Goal: Task Accomplishment & Management: Use online tool/utility

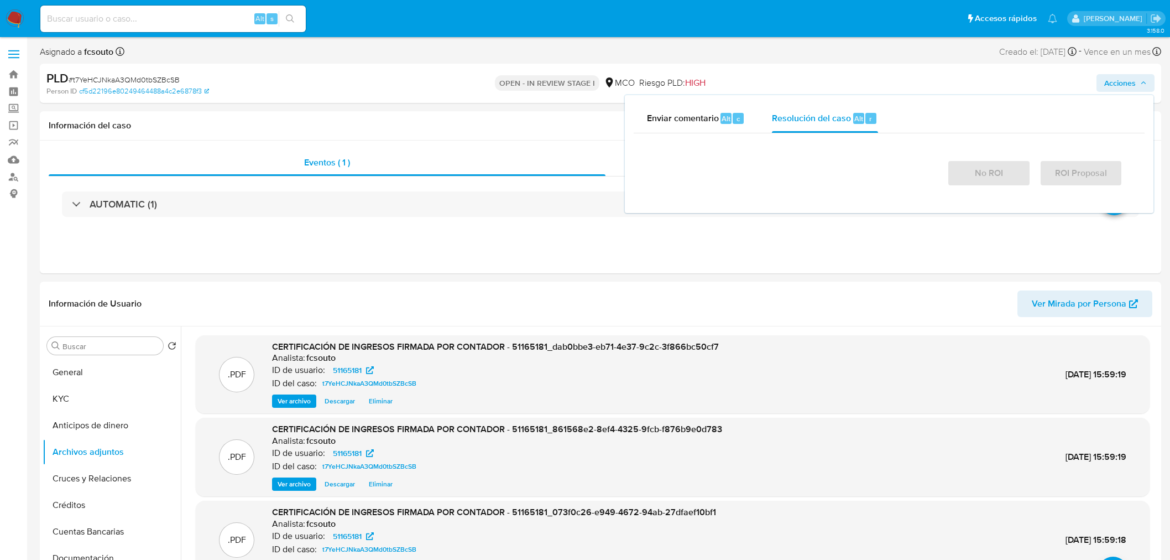
select select "10"
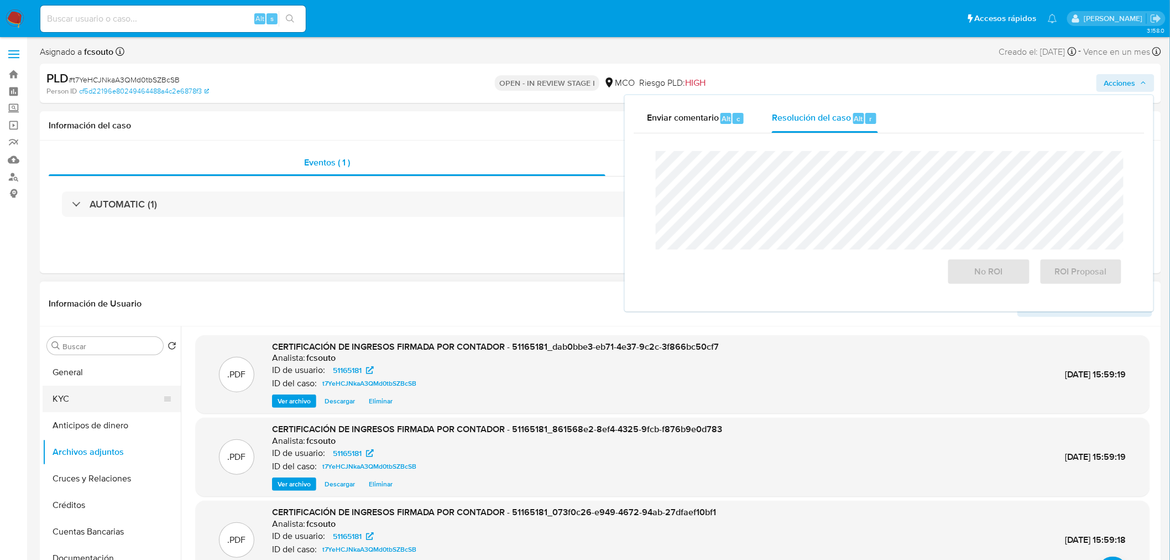
click at [70, 390] on button "KYC" at bounding box center [107, 398] width 129 height 27
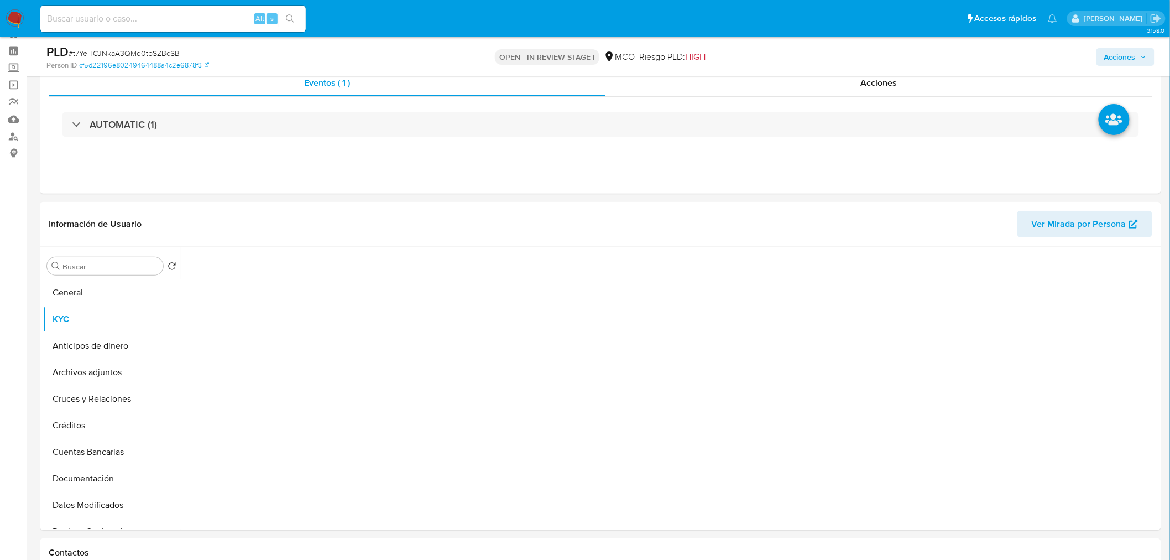
scroll to position [61, 0]
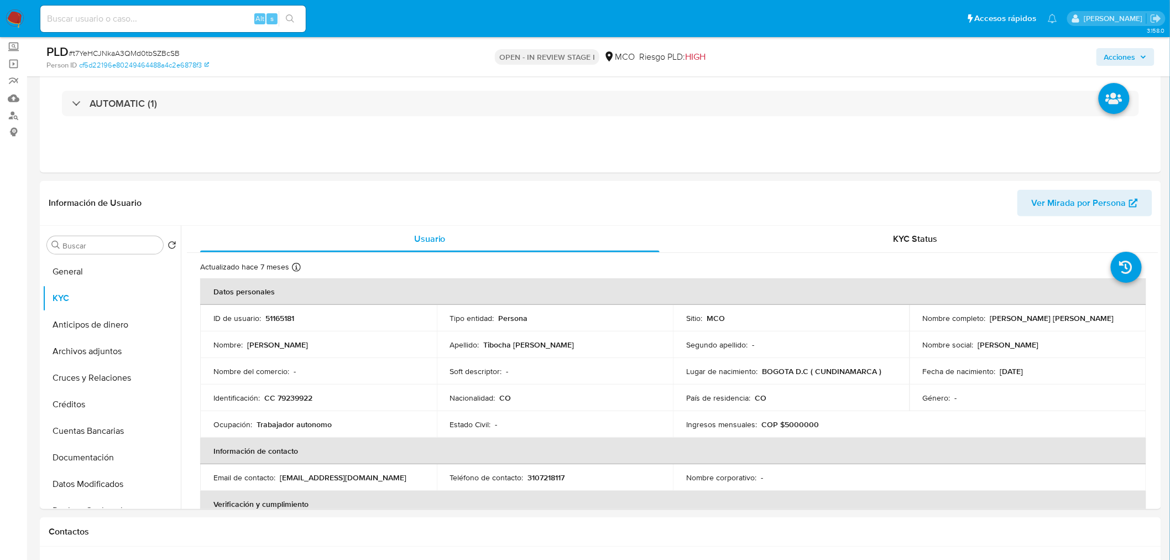
click at [1130, 59] on span "Acciones" at bounding box center [1120, 57] width 32 height 18
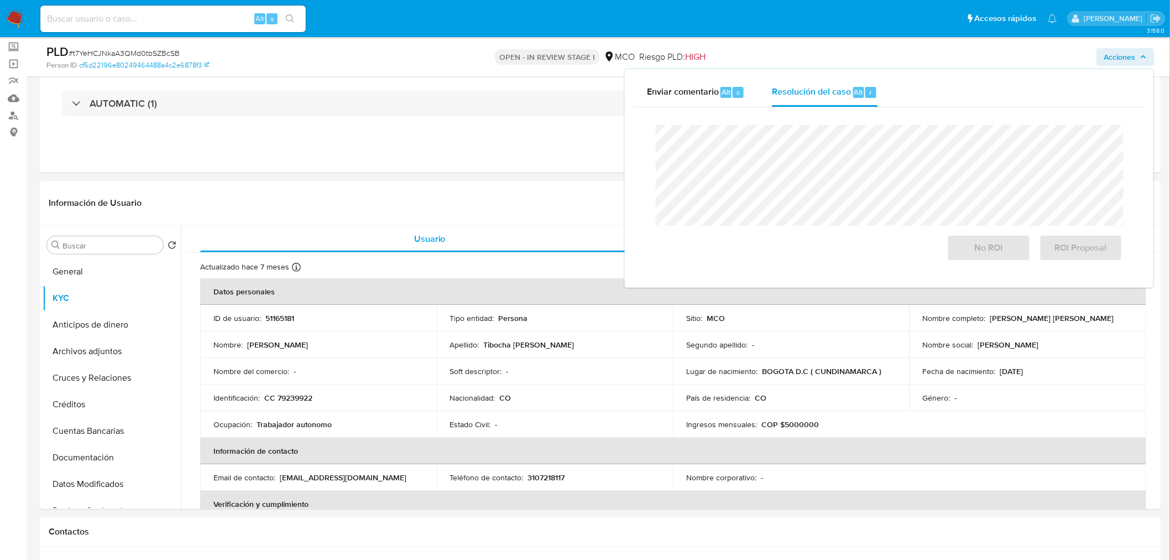
click at [697, 76] on div "Enviar comentario Alt c Resolución del caso Alt r Cierre de caso No ROI ROI Pro…" at bounding box center [889, 178] width 529 height 218
click at [714, 92] on span "Enviar comentario" at bounding box center [683, 91] width 72 height 13
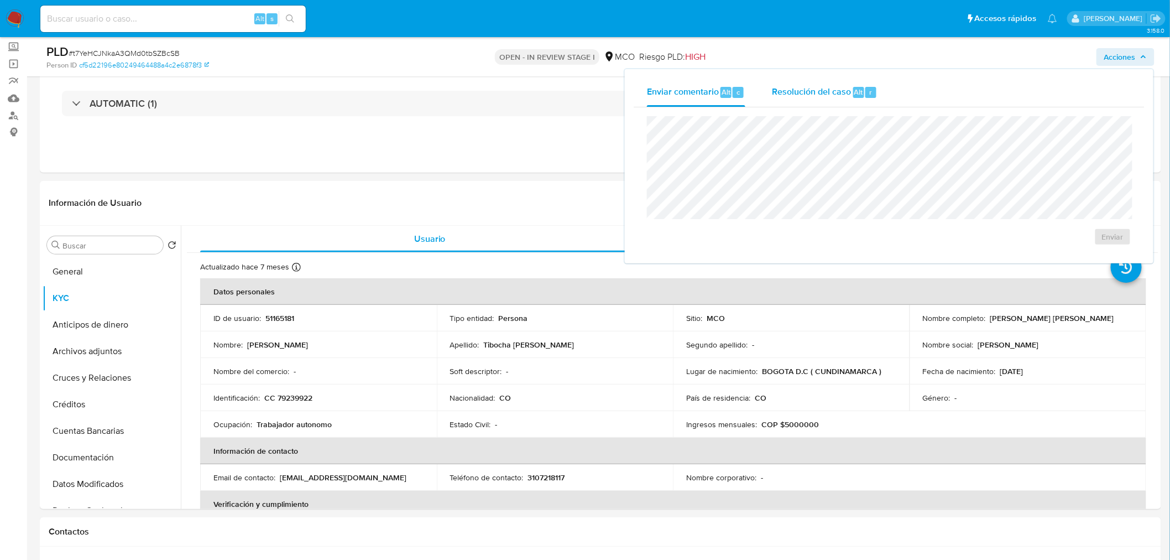
click at [843, 90] on span "Resolución del caso" at bounding box center [811, 91] width 79 height 13
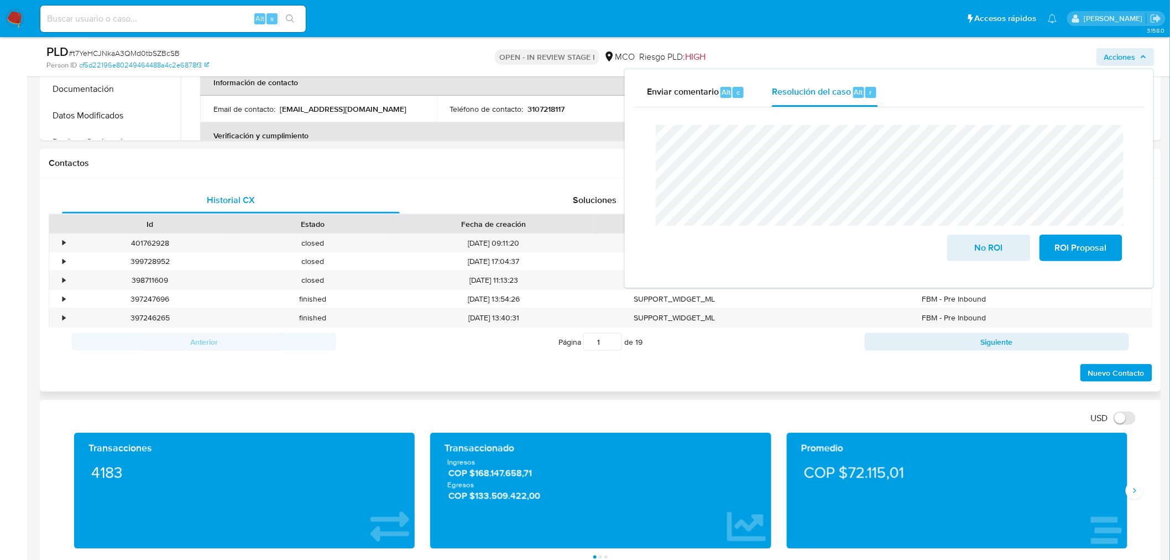
scroll to position [246, 0]
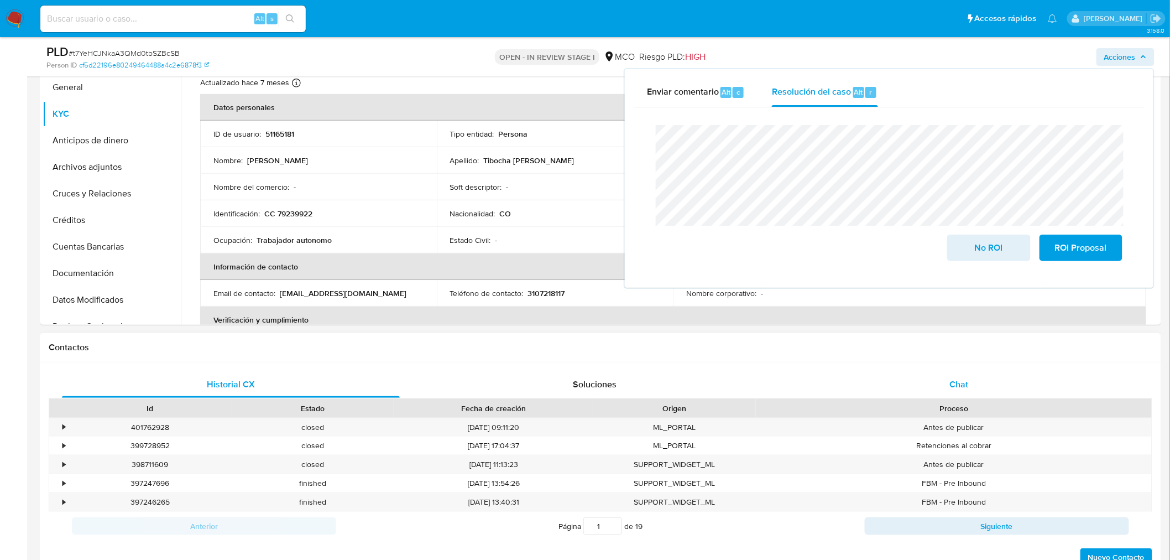
click at [956, 384] on span "Chat" at bounding box center [959, 384] width 19 height 13
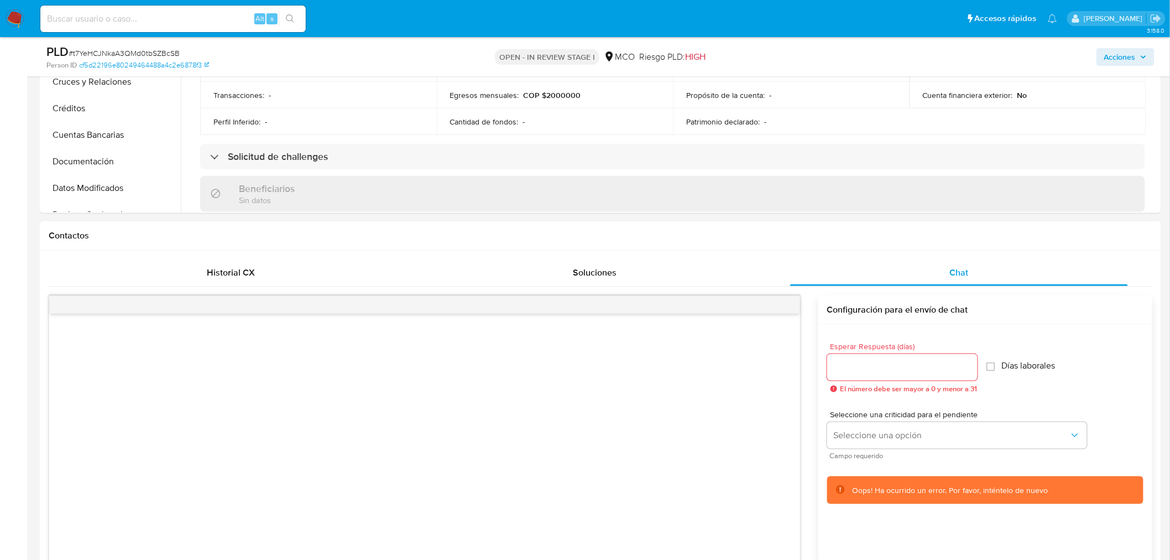
scroll to position [368, 0]
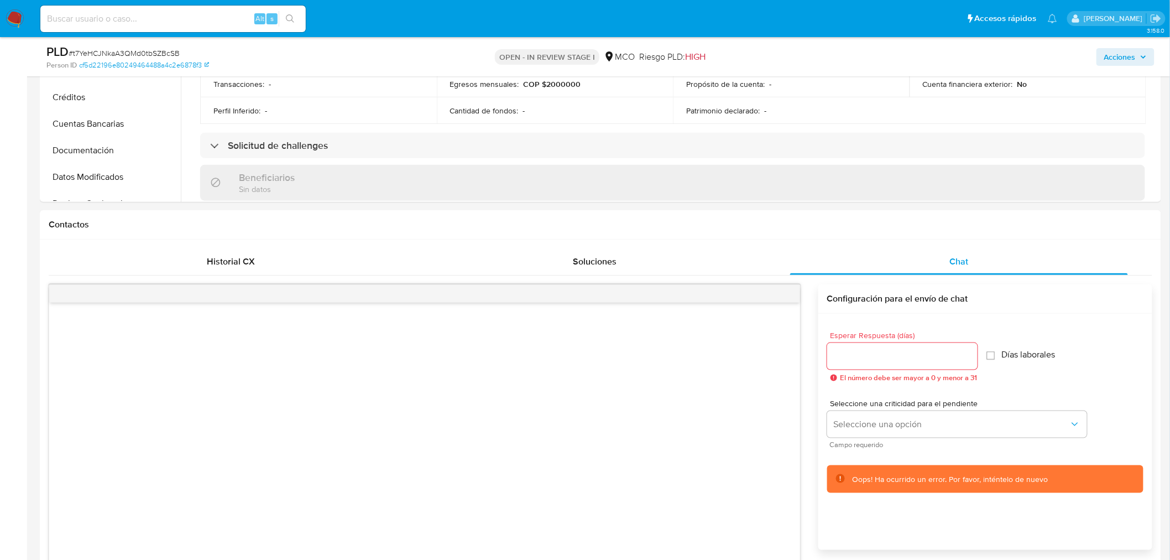
click at [1131, 55] on span "Acciones" at bounding box center [1120, 57] width 32 height 18
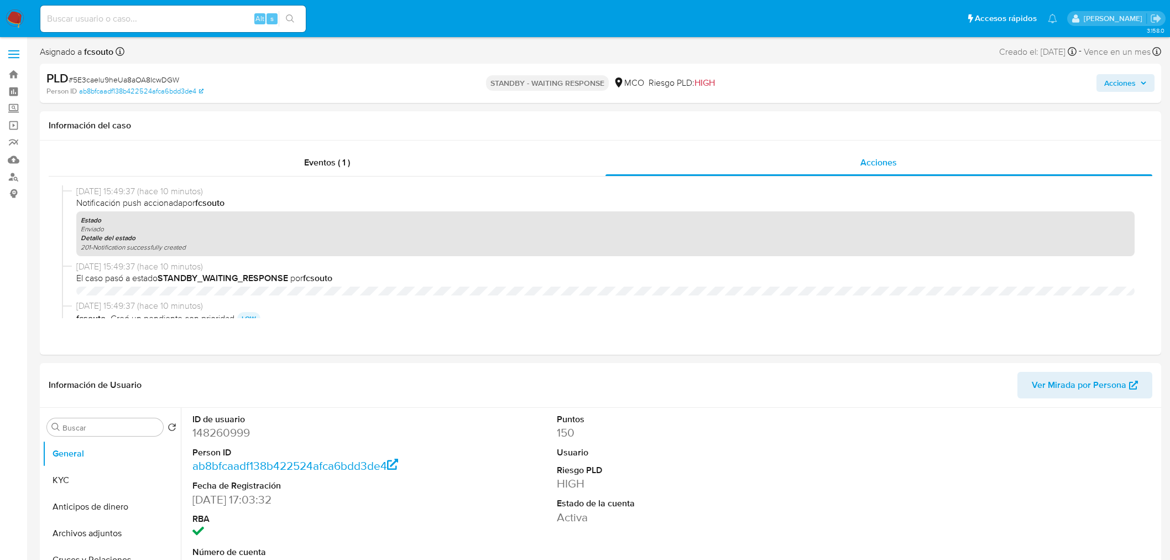
select select "10"
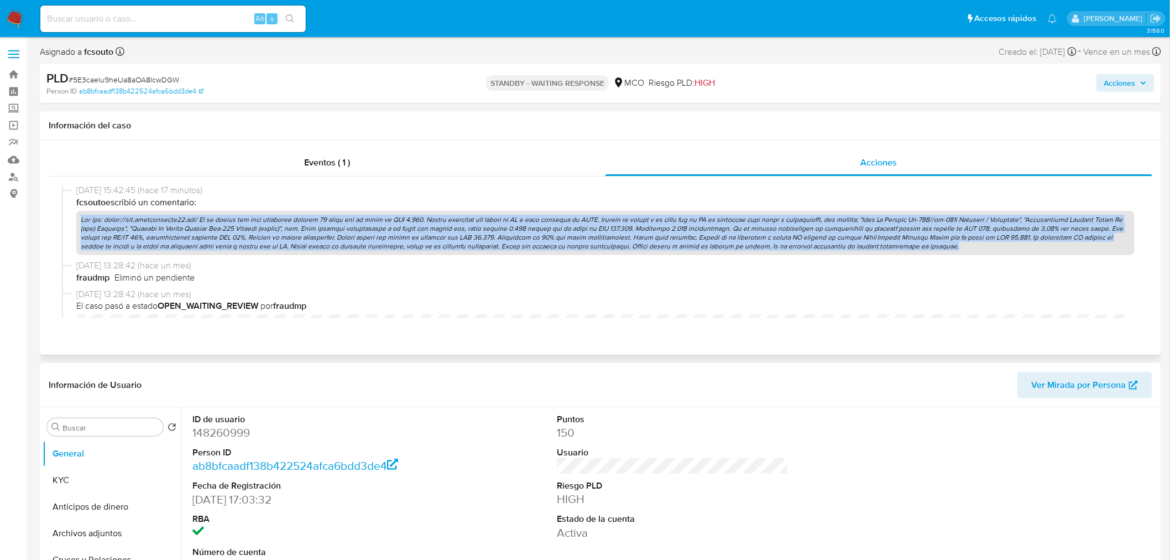
click at [691, 223] on p at bounding box center [605, 233] width 1058 height 45
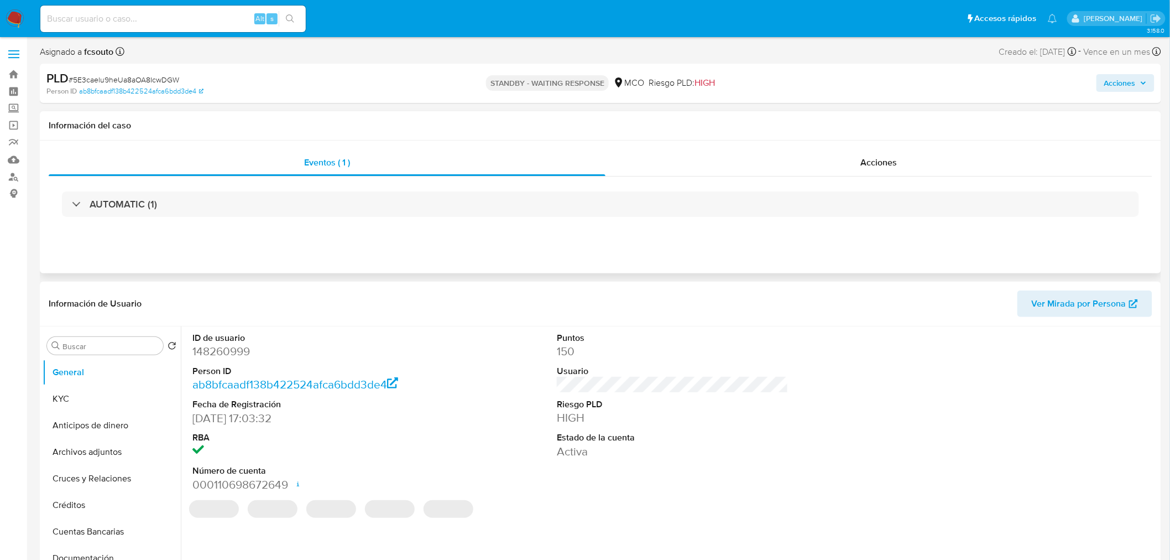
select select "10"
click at [894, 168] on span "Acciones" at bounding box center [879, 162] width 36 height 13
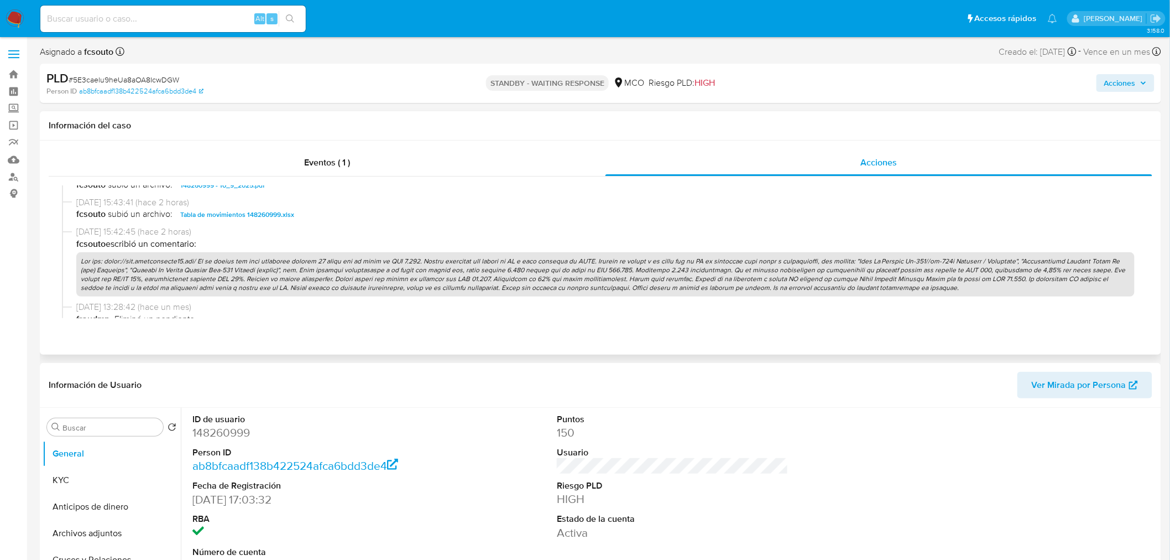
scroll to position [430, 0]
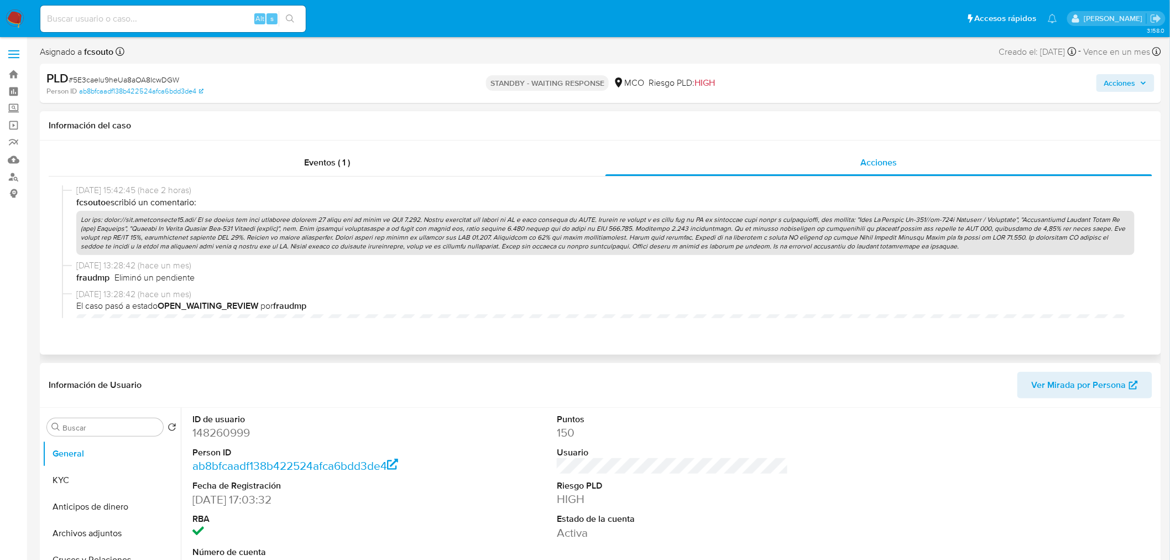
click at [535, 229] on p at bounding box center [605, 233] width 1058 height 45
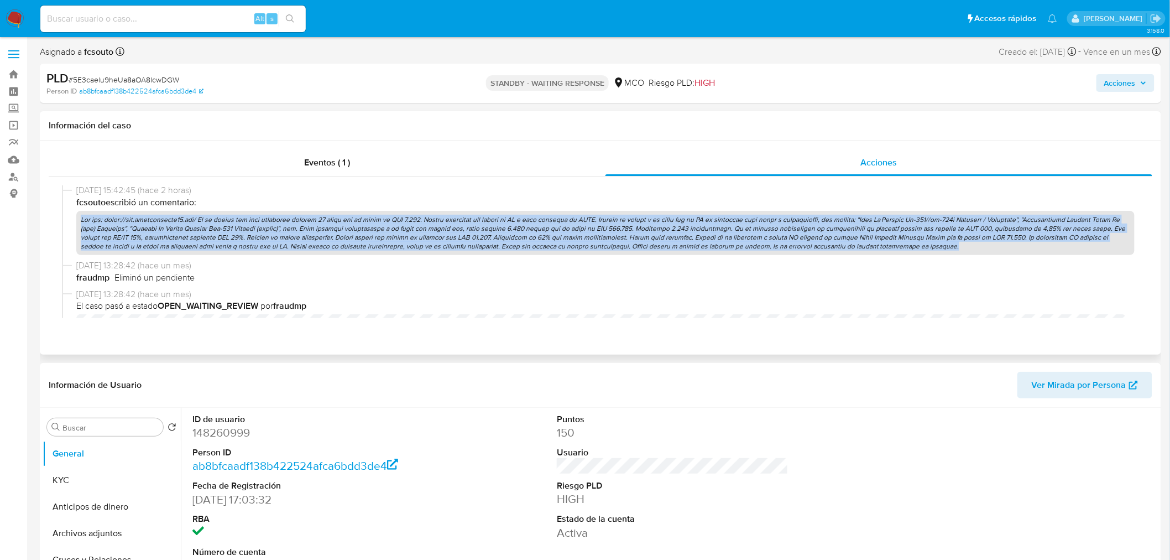
click at [535, 229] on p at bounding box center [605, 233] width 1058 height 45
copy p "Ref web: https://www.guevaramotos88.com/ En el último año como comprador ingres…"
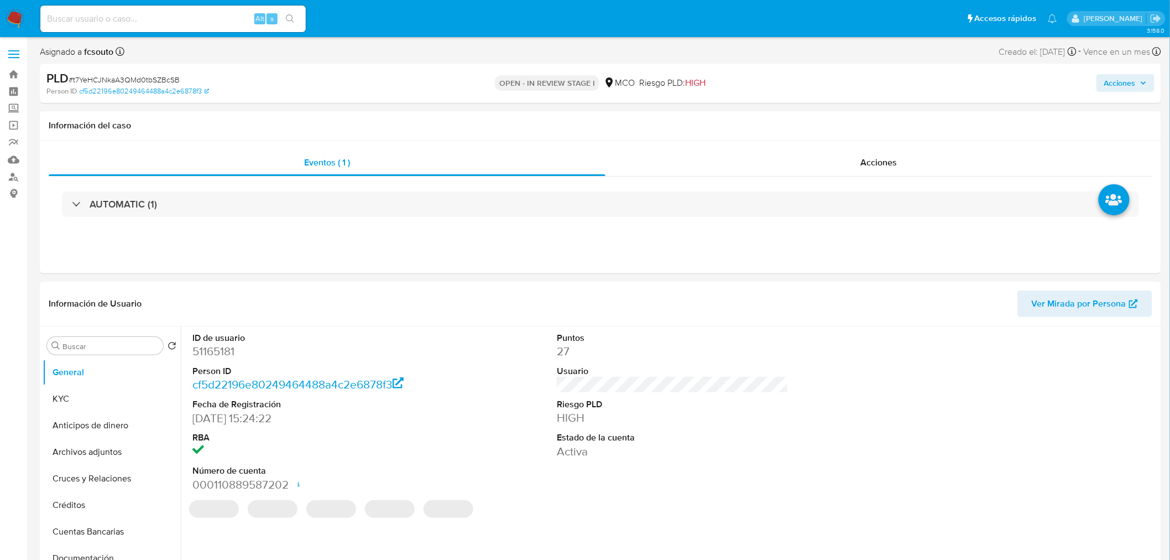
select select "10"
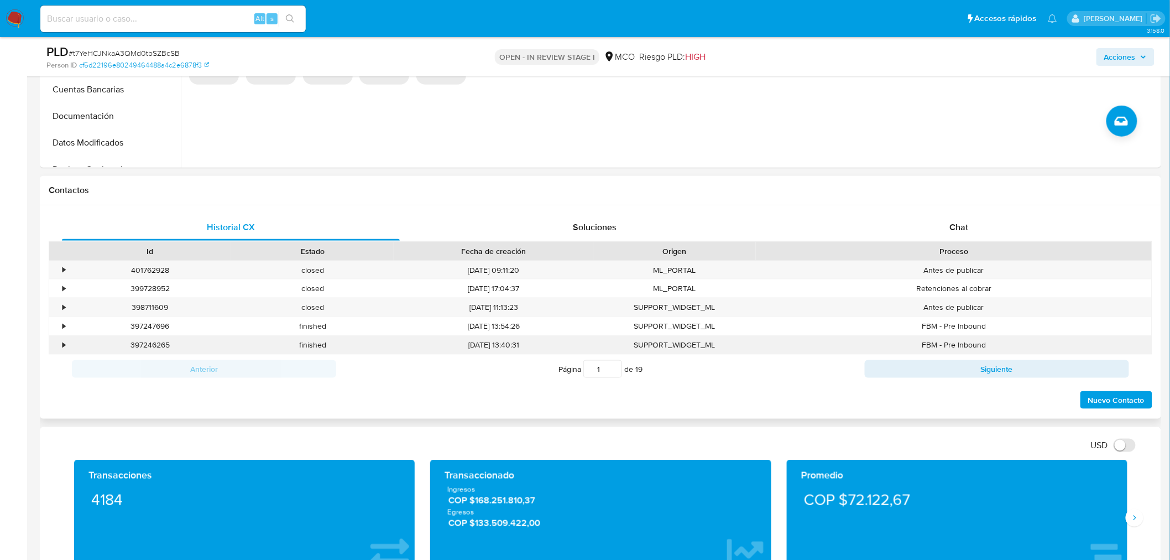
scroll to position [430, 0]
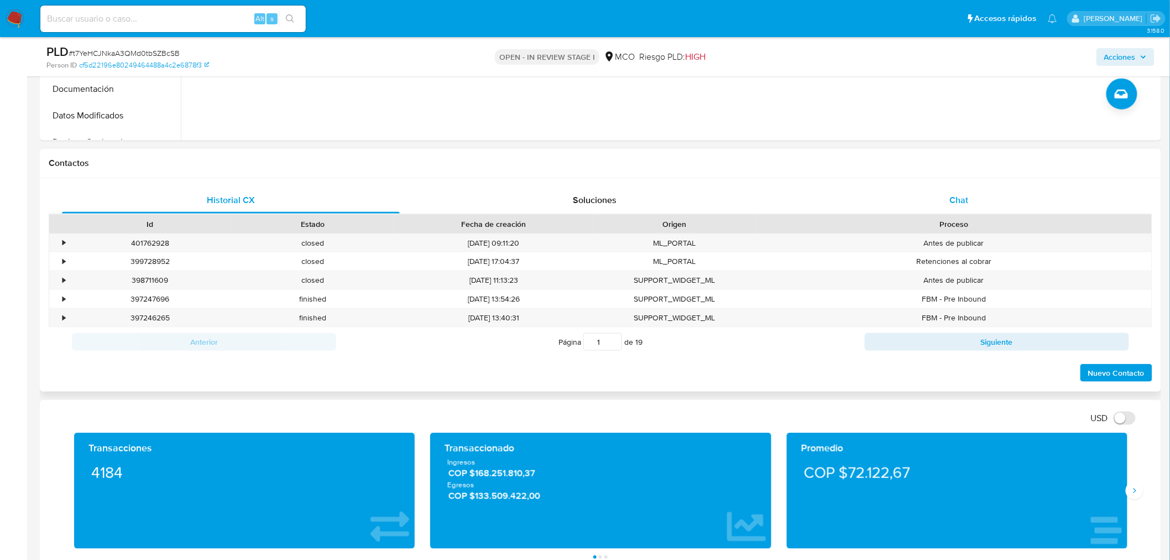
drag, startPoint x: 966, startPoint y: 186, endPoint x: 960, endPoint y: 186, distance: 6.1
click at [966, 185] on div "Historial CX Soluciones Chat Id Estado Fecha de creación Origen Proceso • 40176…" at bounding box center [601, 284] width 1122 height 213
click at [939, 187] on div "Chat" at bounding box center [959, 200] width 338 height 27
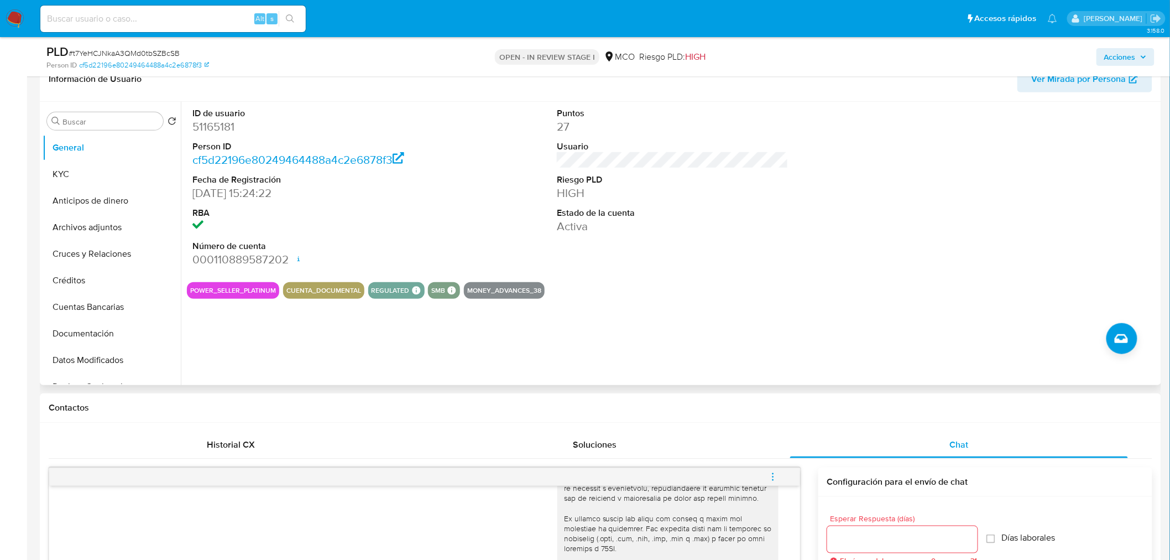
scroll to position [0, 0]
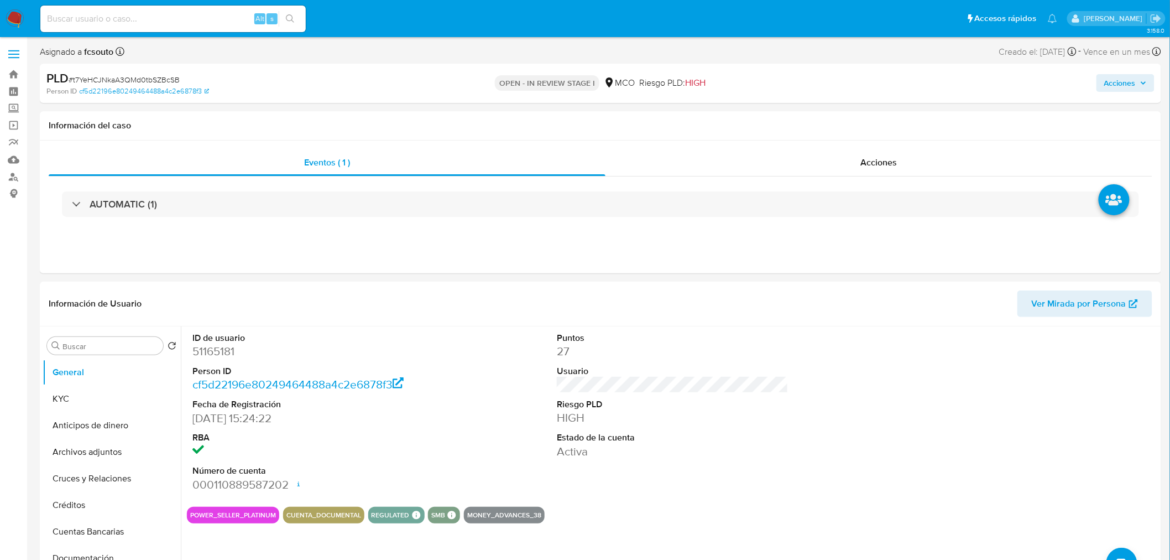
click at [1135, 73] on div "Acciones" at bounding box center [971, 83] width 367 height 26
click at [1130, 84] on span "Acciones" at bounding box center [1120, 83] width 32 height 18
click at [816, 112] on span "Resolución del caso" at bounding box center [811, 118] width 79 height 13
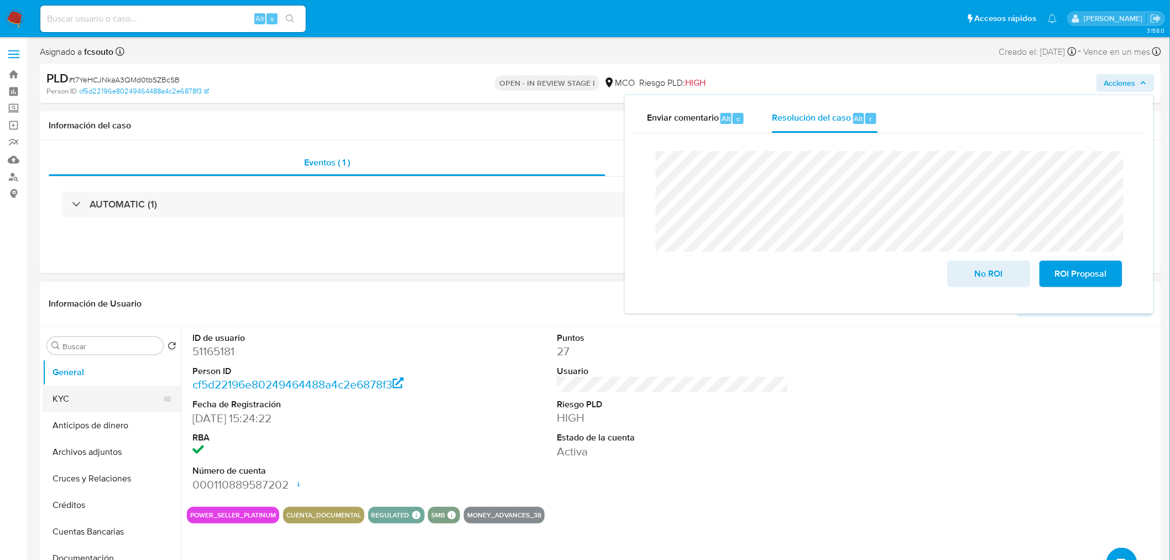
click at [73, 397] on button "KYC" at bounding box center [107, 398] width 129 height 27
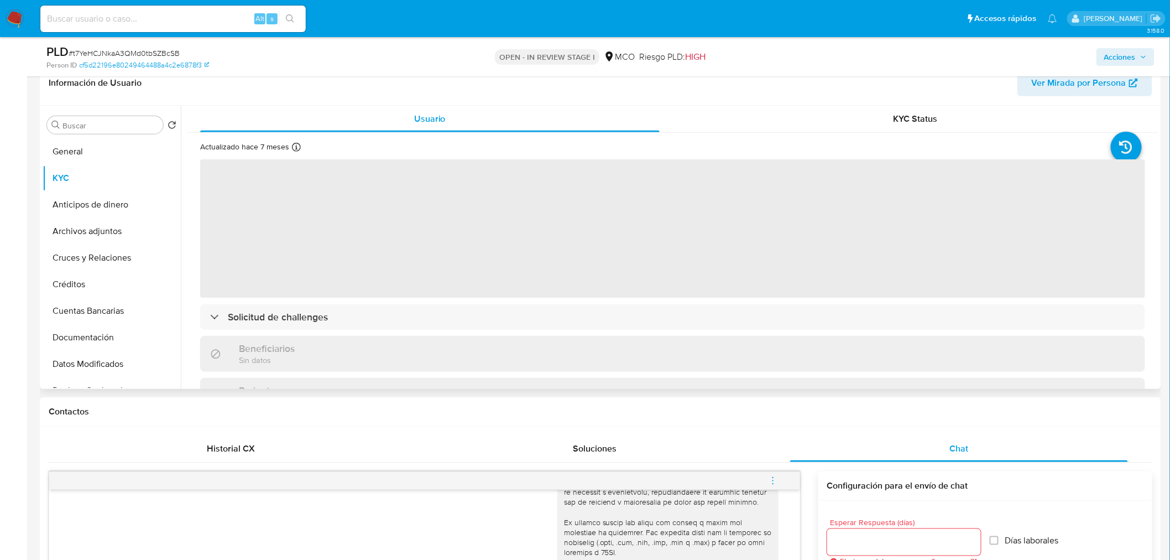
scroll to position [184, 0]
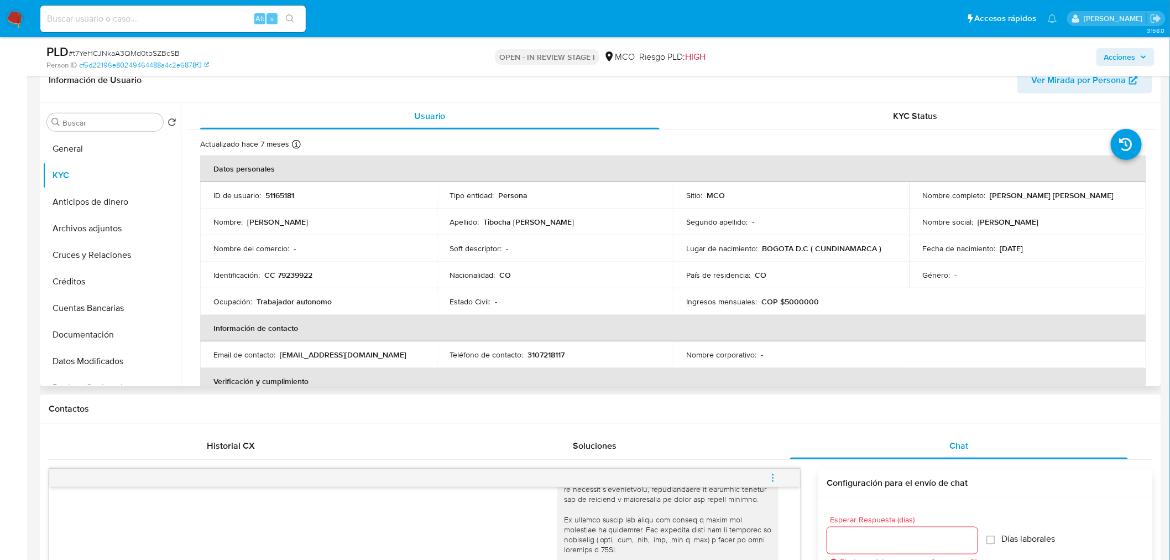
click at [1116, 56] on span "Acciones" at bounding box center [1120, 57] width 32 height 18
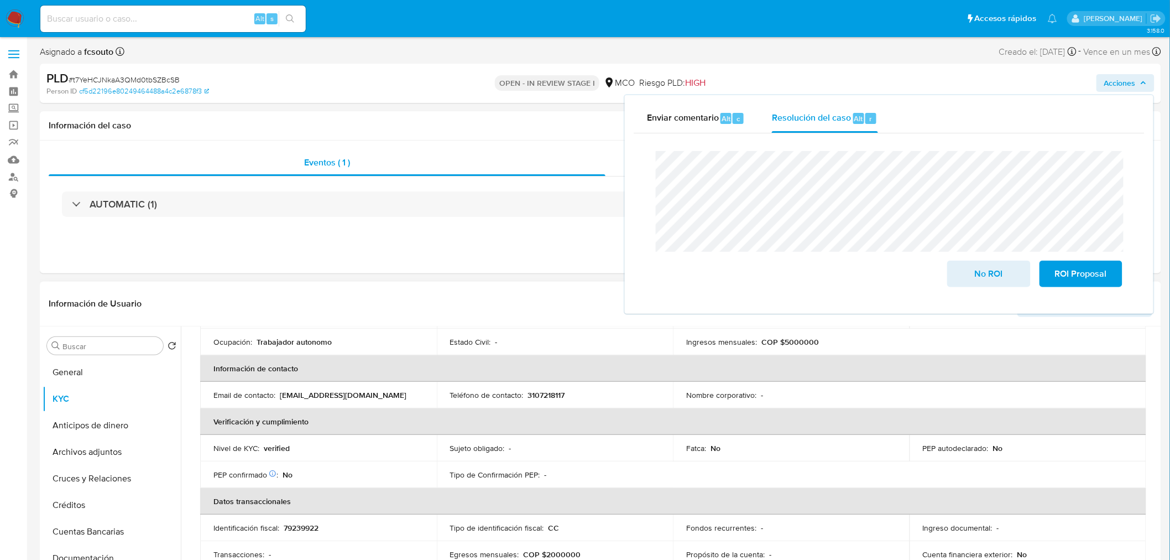
scroll to position [307, 0]
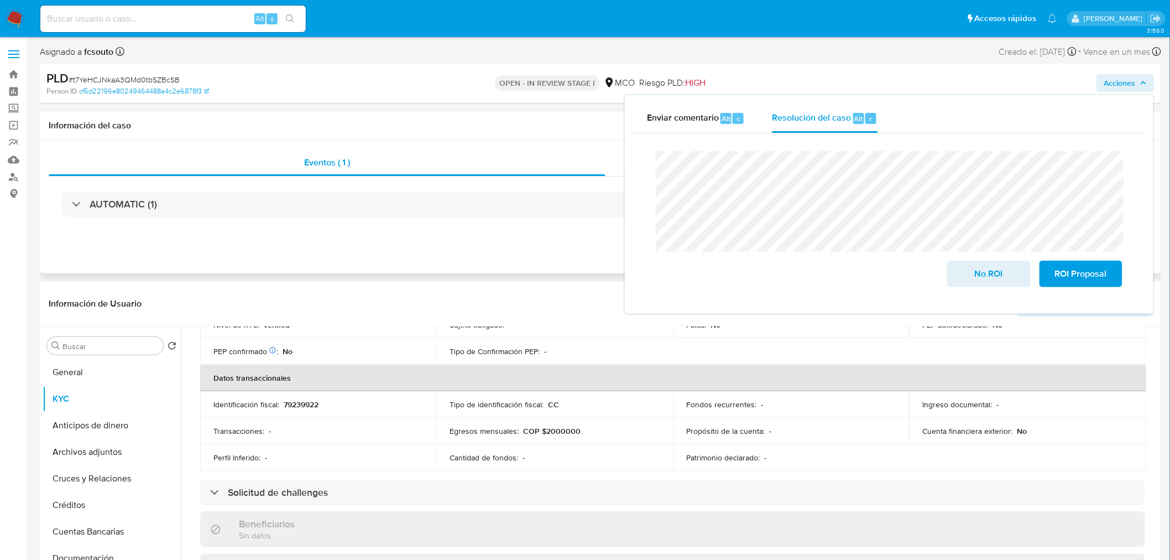
click at [533, 145] on div "Eventos ( 1 ) Acciones AUTOMATIC (1)" at bounding box center [601, 206] width 1122 height 133
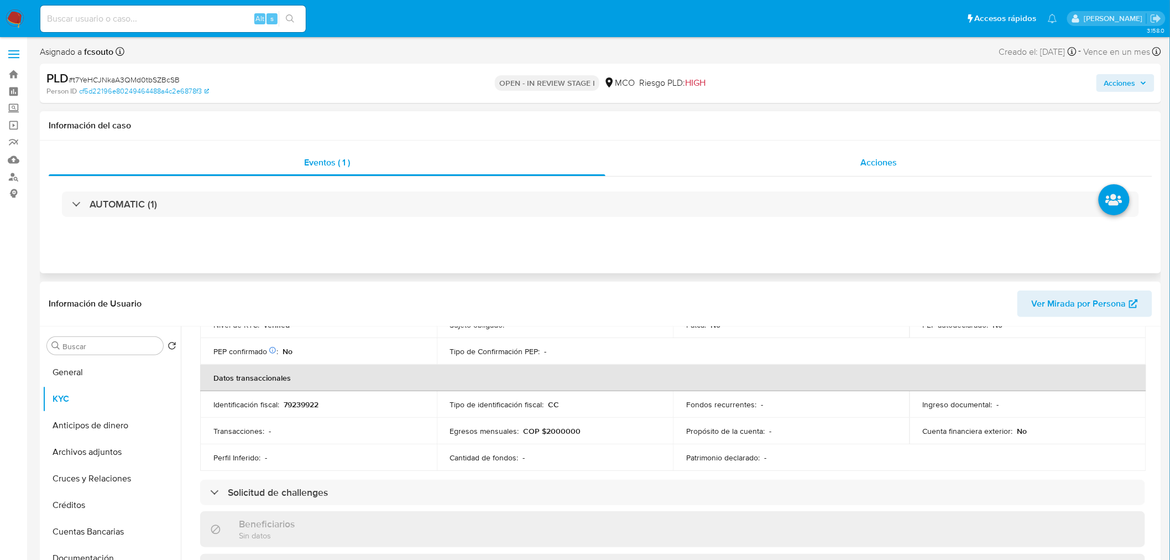
click at [869, 158] on span "Acciones" at bounding box center [879, 162] width 36 height 13
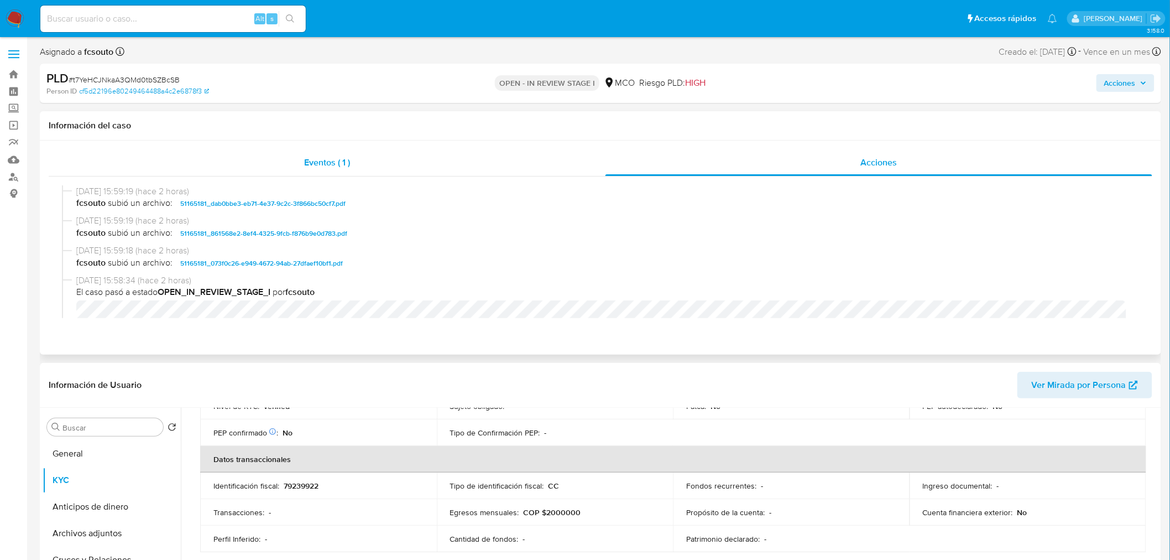
click at [373, 171] on div "Eventos ( 1 )" at bounding box center [327, 162] width 557 height 27
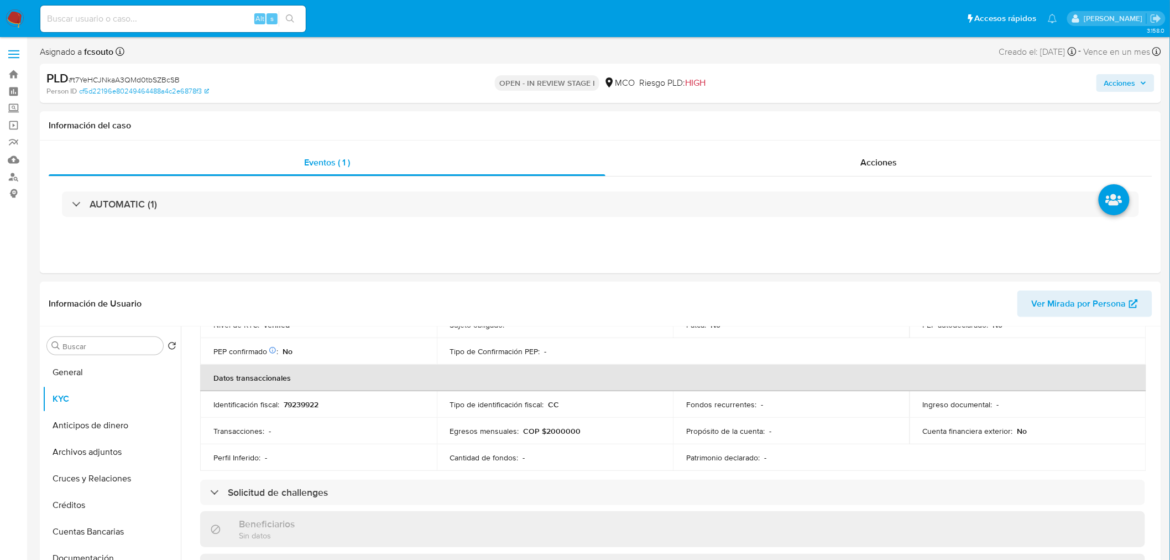
click at [1118, 90] on span "Acciones" at bounding box center [1120, 83] width 32 height 18
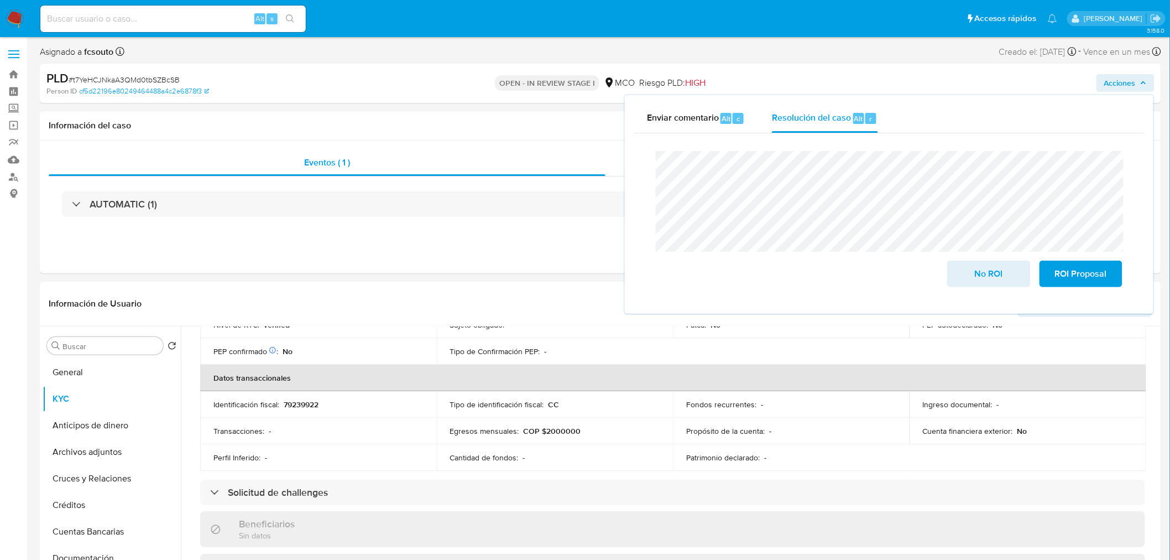
scroll to position [61, 0]
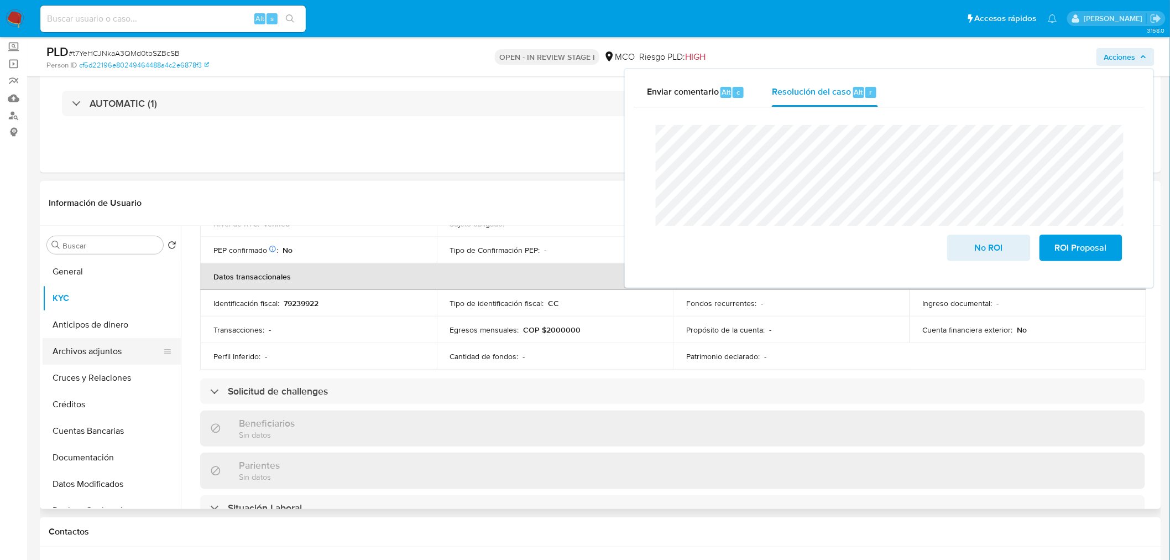
drag, startPoint x: 95, startPoint y: 351, endPoint x: 68, endPoint y: 352, distance: 27.1
click at [95, 351] on button "Archivos adjuntos" at bounding box center [107, 351] width 129 height 27
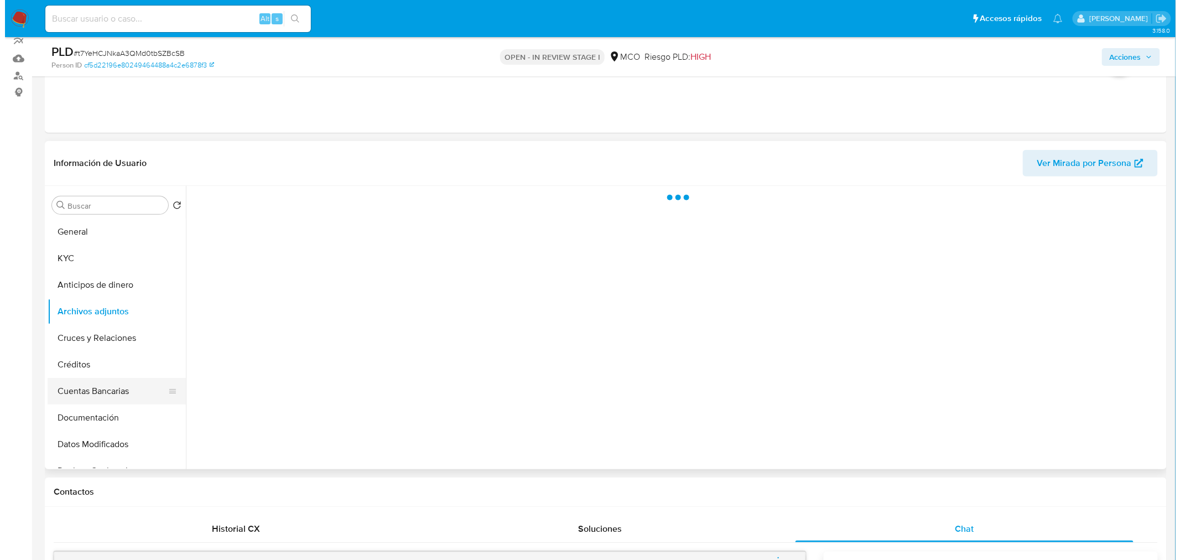
scroll to position [123, 0]
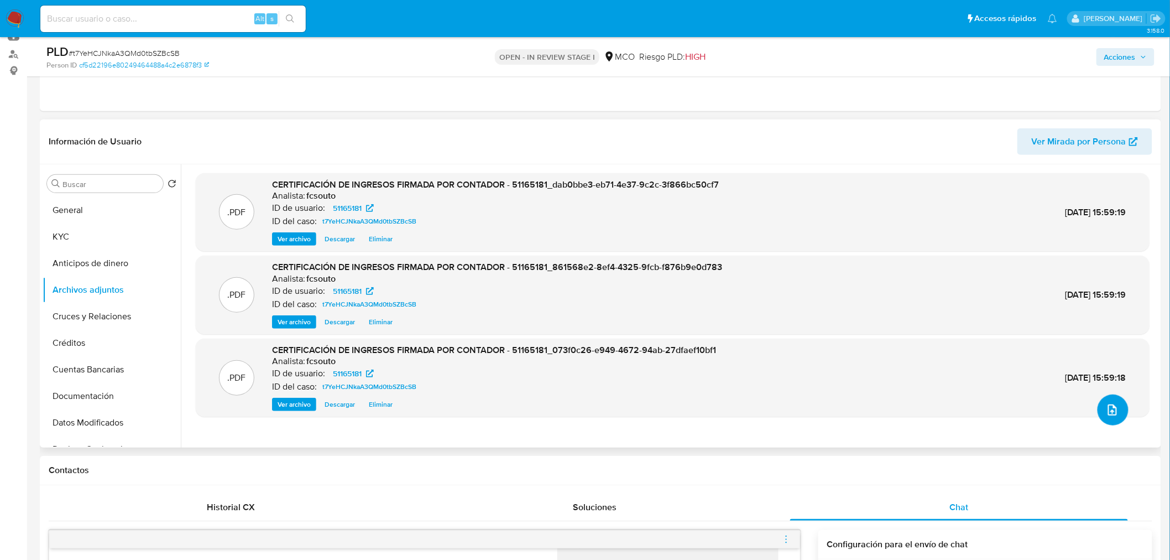
click at [1112, 416] on span "upload-file" at bounding box center [1112, 409] width 13 height 13
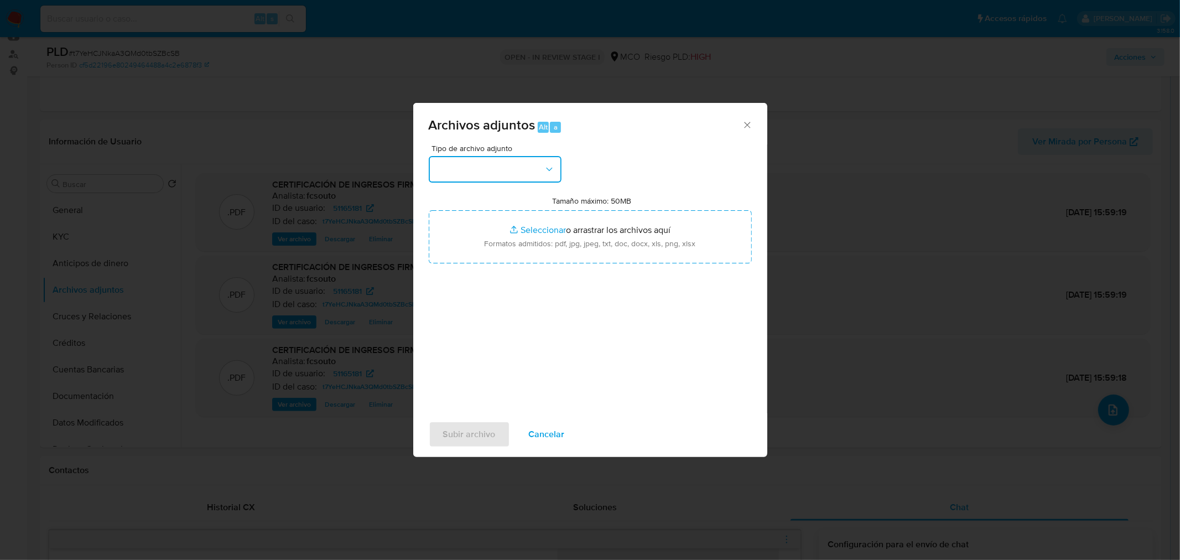
click at [510, 171] on button "button" at bounding box center [495, 169] width 133 height 27
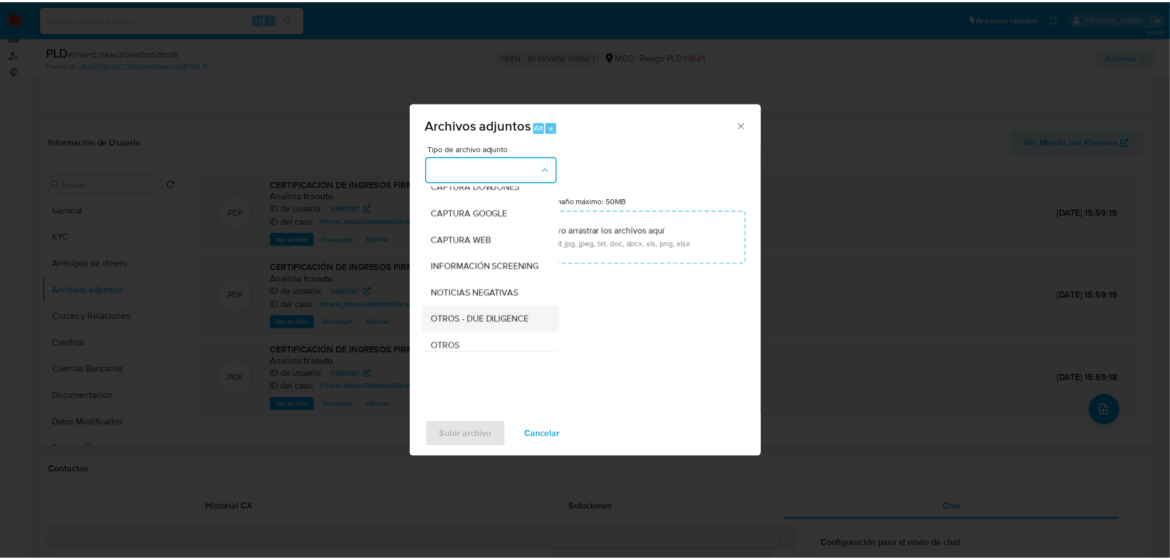
scroll to position [61, 0]
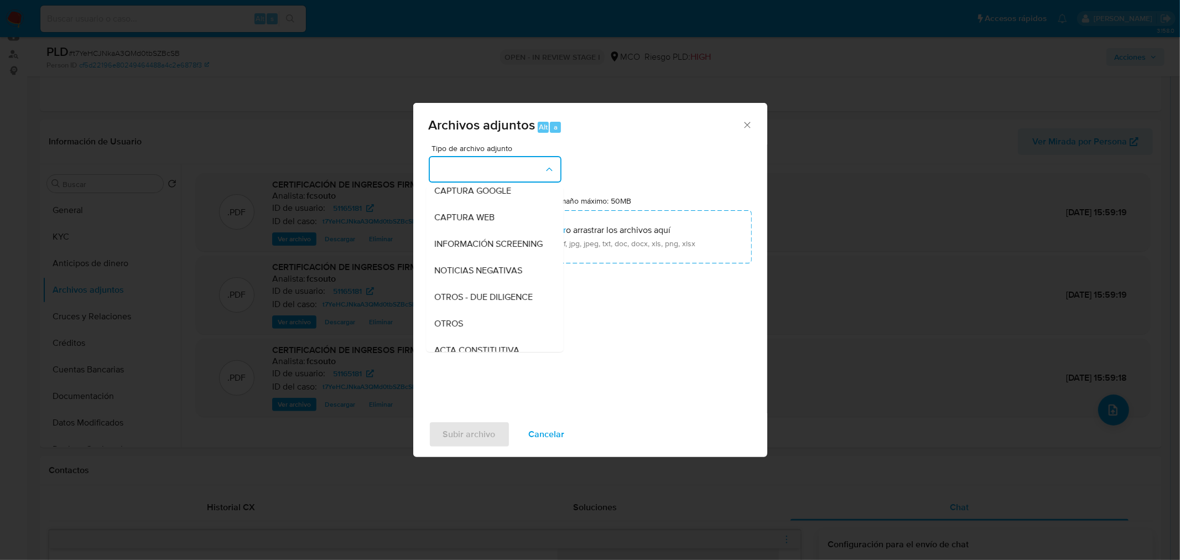
drag, startPoint x: 479, startPoint y: 334, endPoint x: 497, endPoint y: 317, distance: 24.6
click at [478, 334] on div "OTROS" at bounding box center [491, 323] width 113 height 27
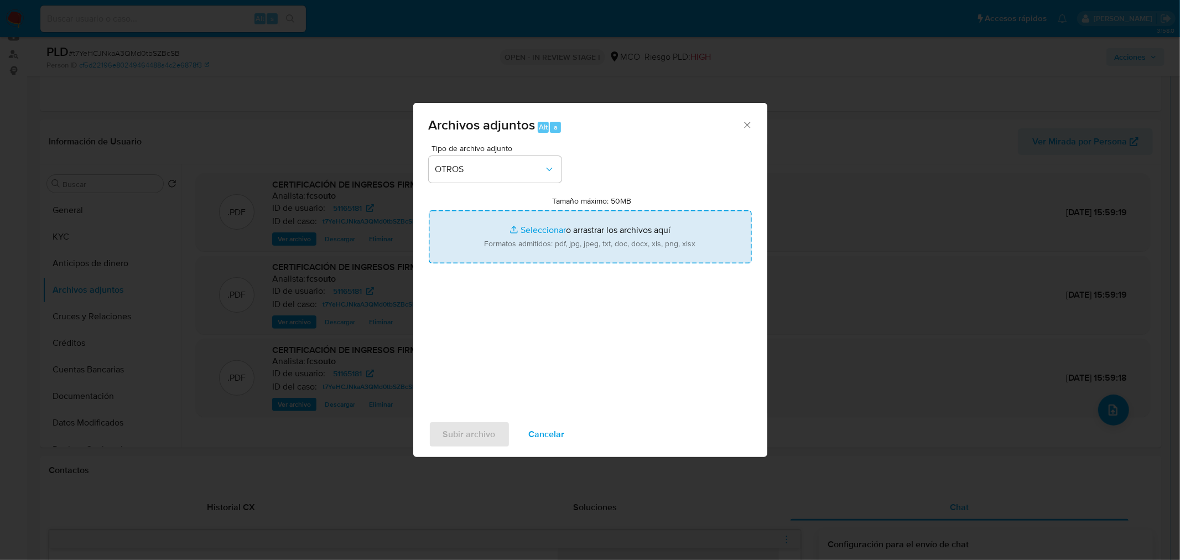
click at [578, 249] on input "Tamaño máximo: 50MB Seleccionar archivos" at bounding box center [590, 236] width 323 height 53
type input "C:\fakepath\51165181 - 10_9_2025.pdf"
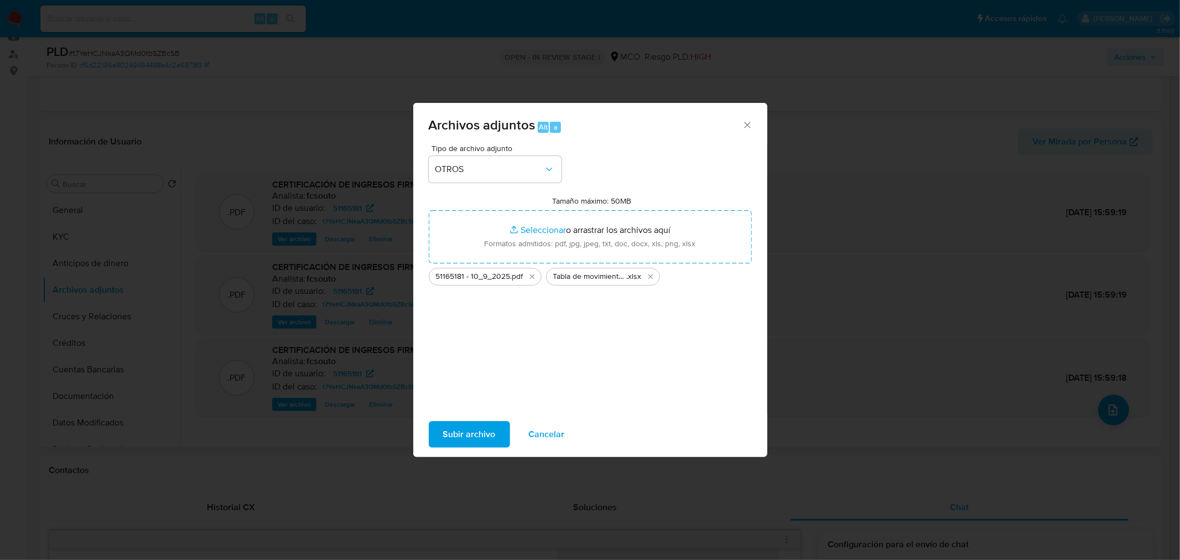
click at [479, 435] on span "Subir archivo" at bounding box center [469, 434] width 53 height 24
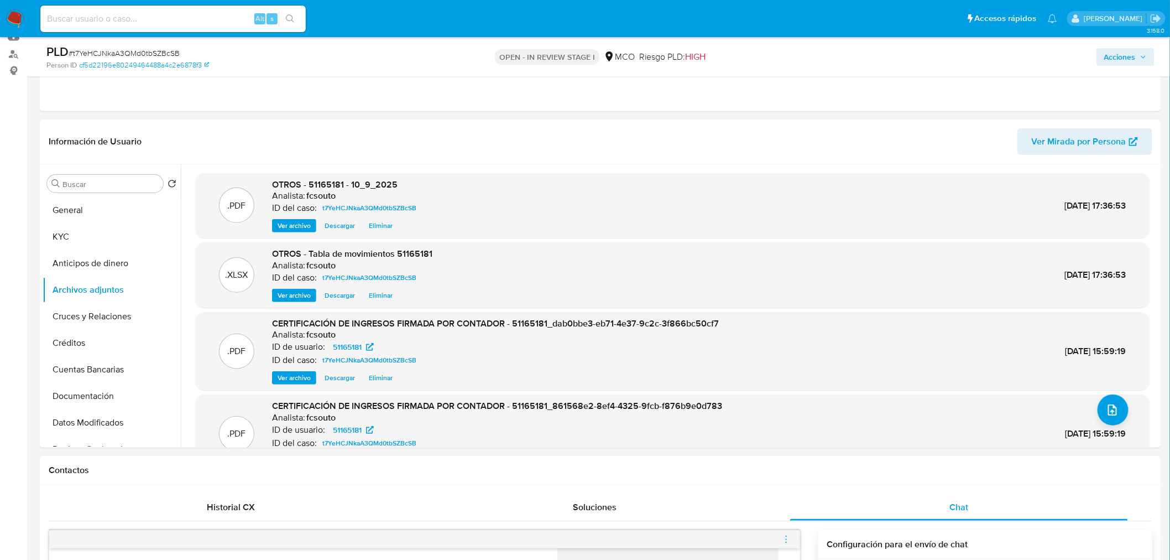
click at [1134, 54] on span "Acciones" at bounding box center [1120, 57] width 32 height 18
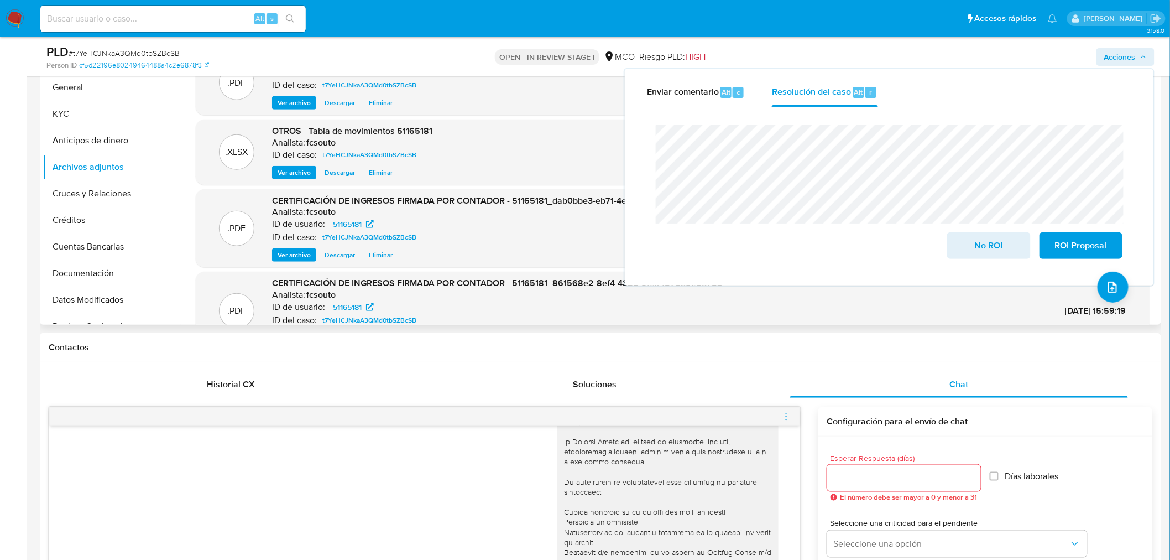
scroll to position [0, 0]
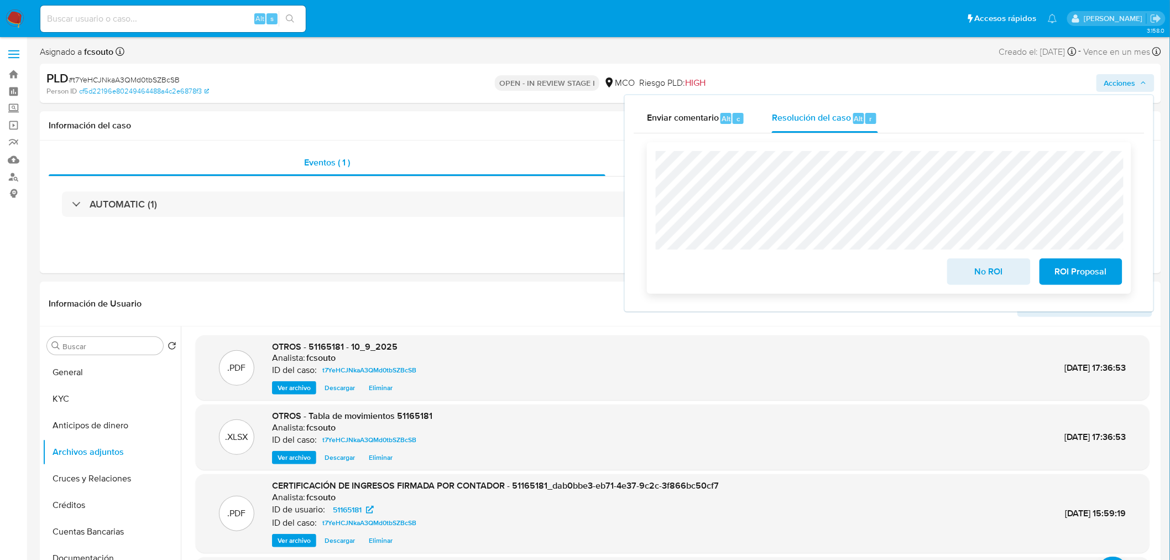
click at [993, 277] on span "No ROI" at bounding box center [989, 271] width 54 height 24
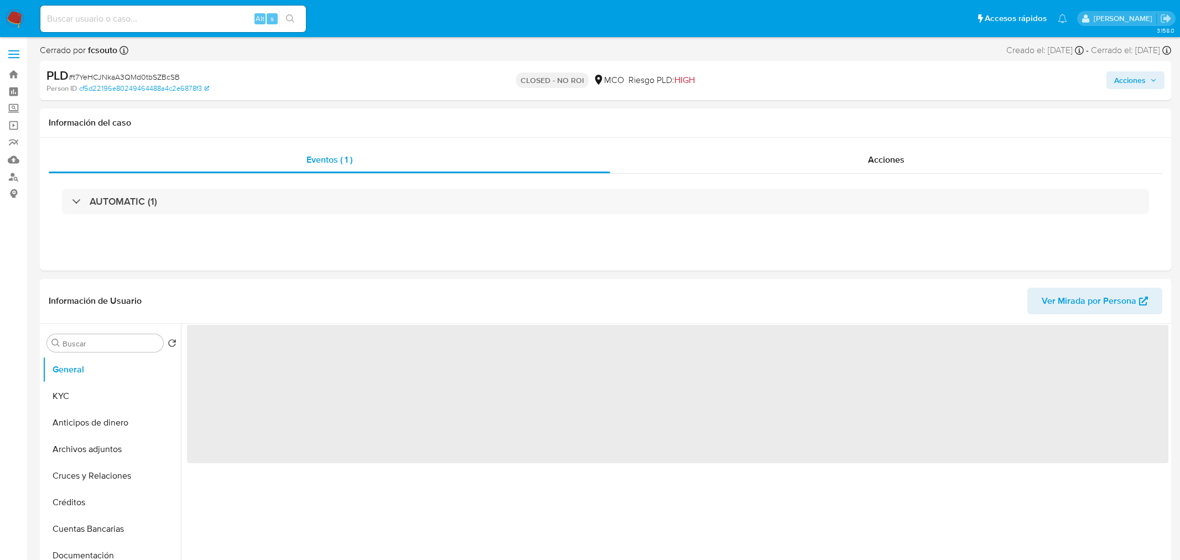
select select "10"
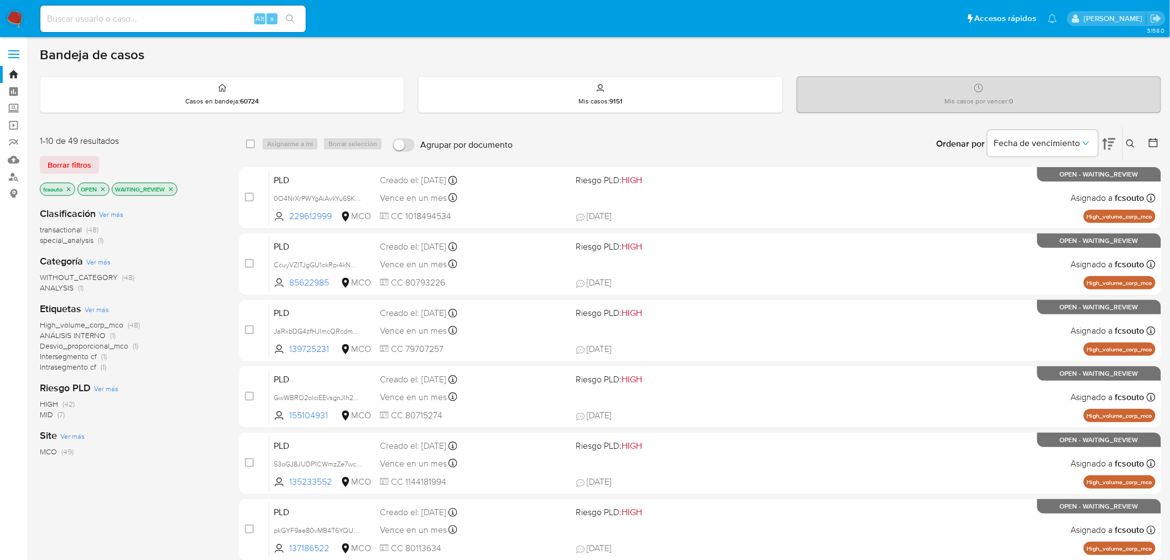
click at [7, 17] on img at bounding box center [15, 18] width 19 height 19
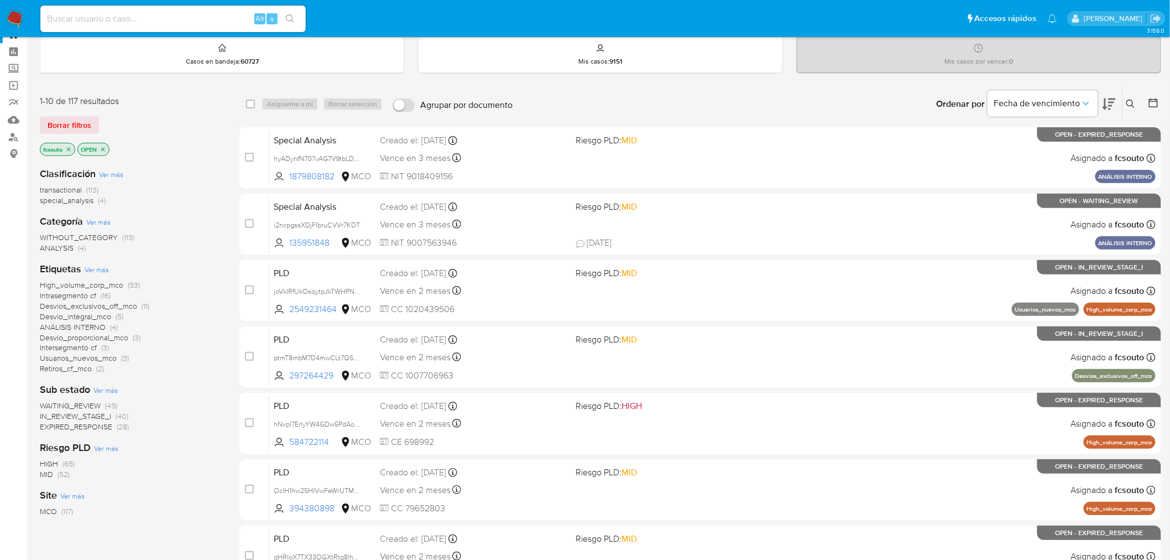
scroll to position [61, 0]
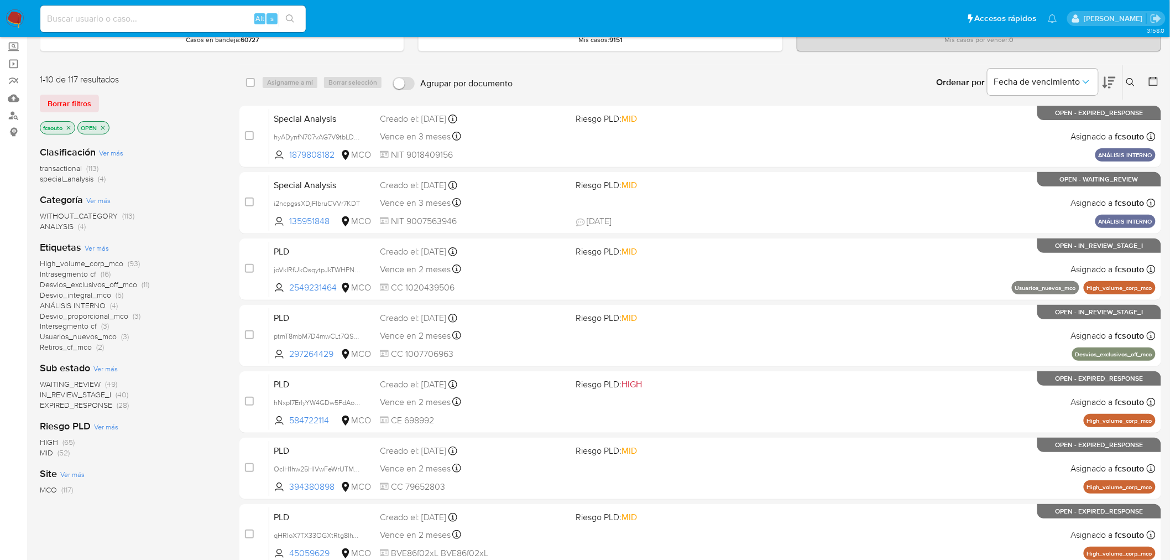
click at [1112, 84] on icon at bounding box center [1109, 83] width 13 height 12
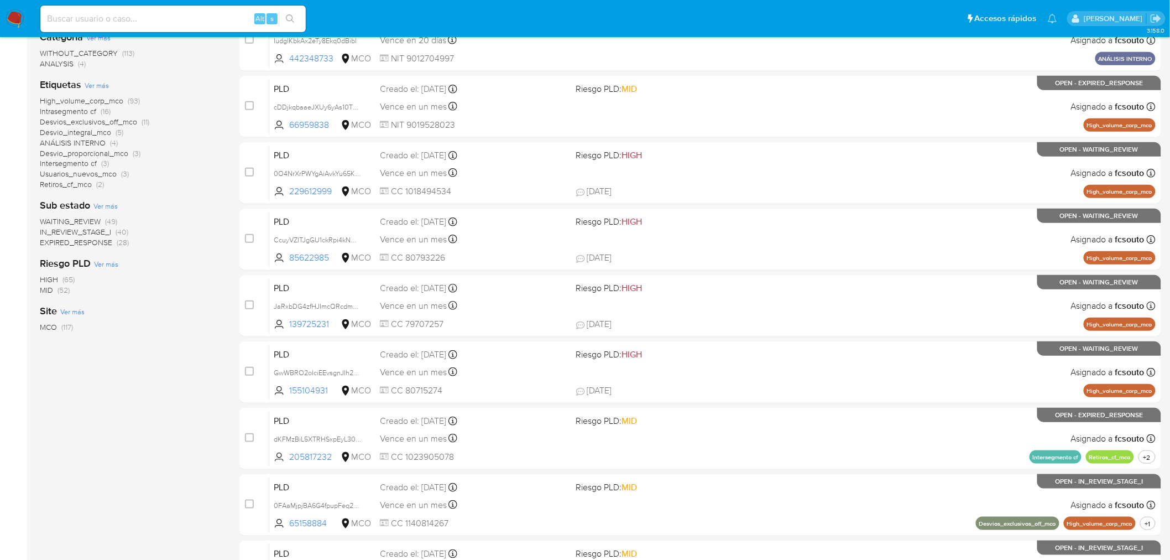
scroll to position [352, 0]
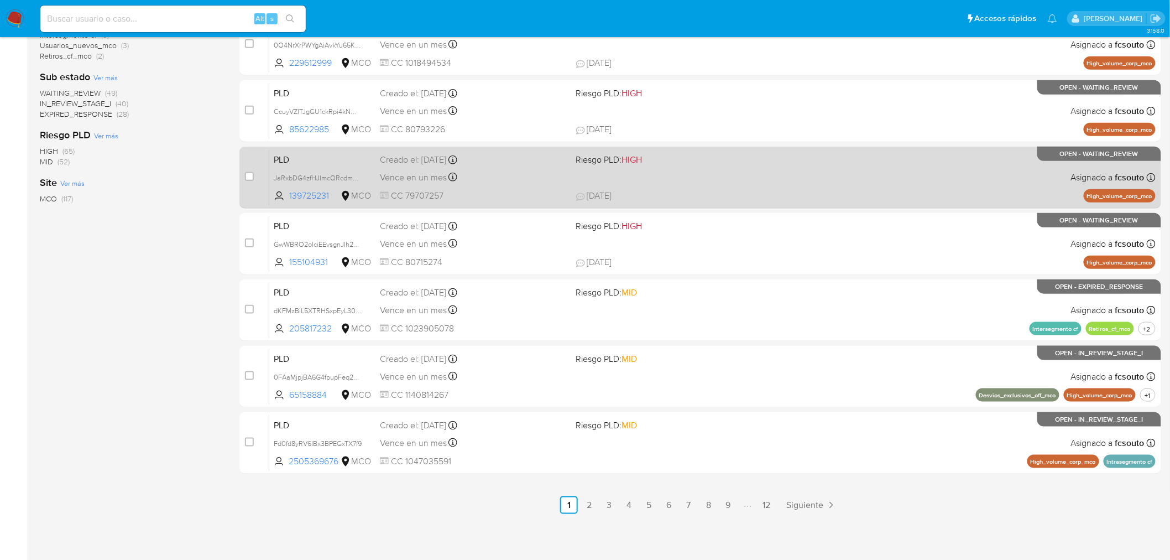
click at [633, 502] on link "4" at bounding box center [629, 505] width 18 height 18
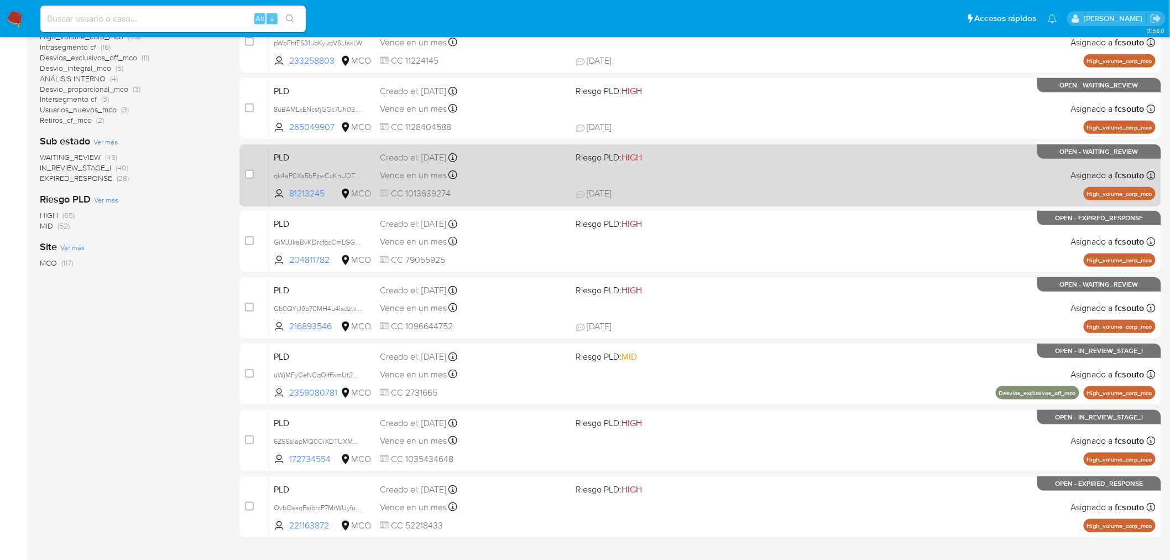
scroll to position [352, 0]
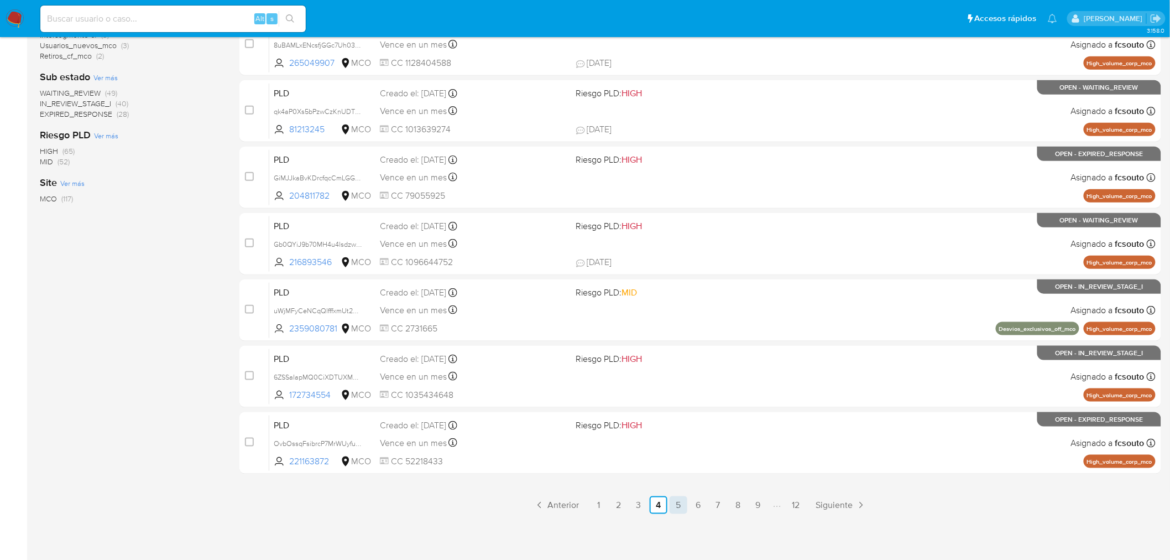
click at [679, 502] on link "5" at bounding box center [679, 505] width 18 height 18
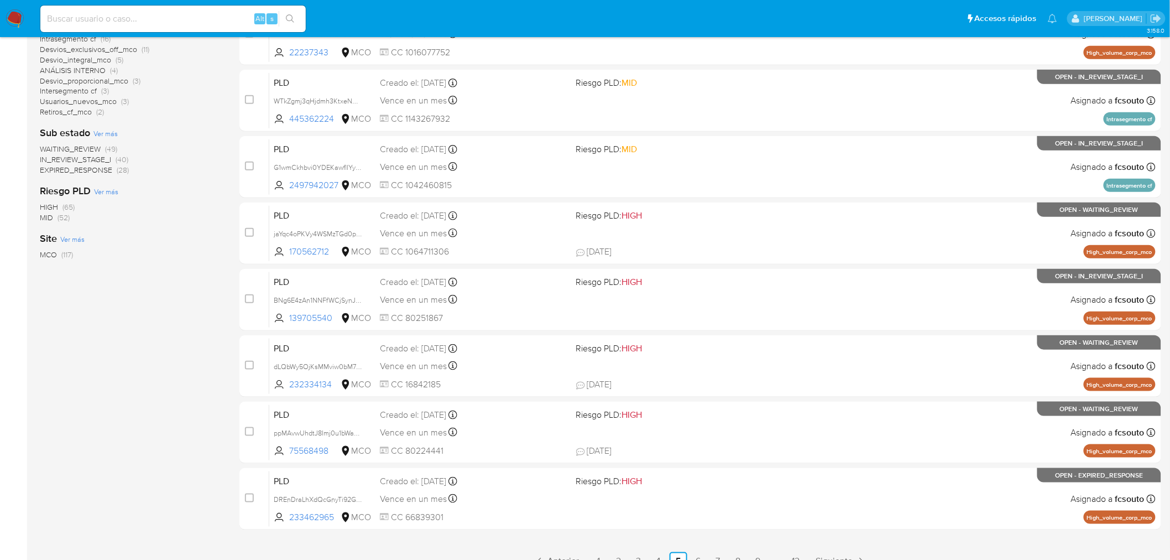
scroll to position [230, 0]
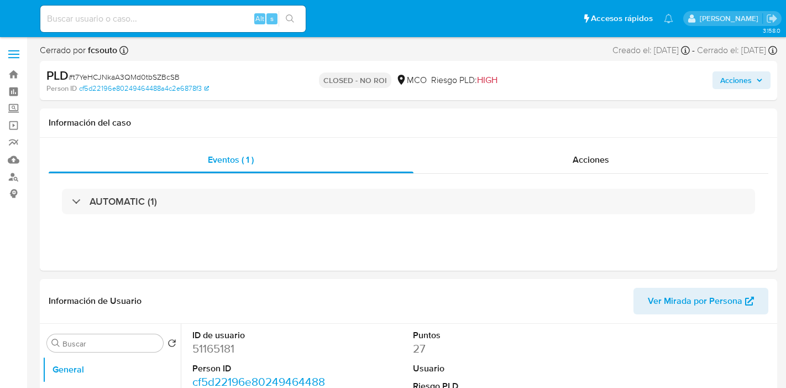
select select "10"
